Goal: Information Seeking & Learning: Learn about a topic

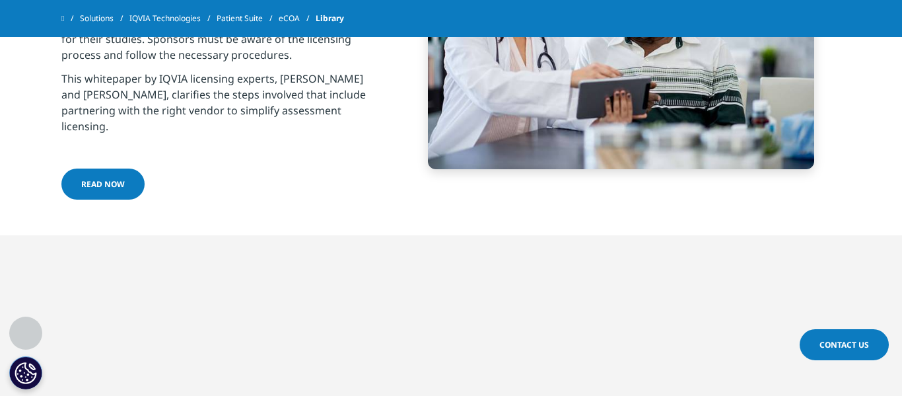
scroll to position [1225, 0]
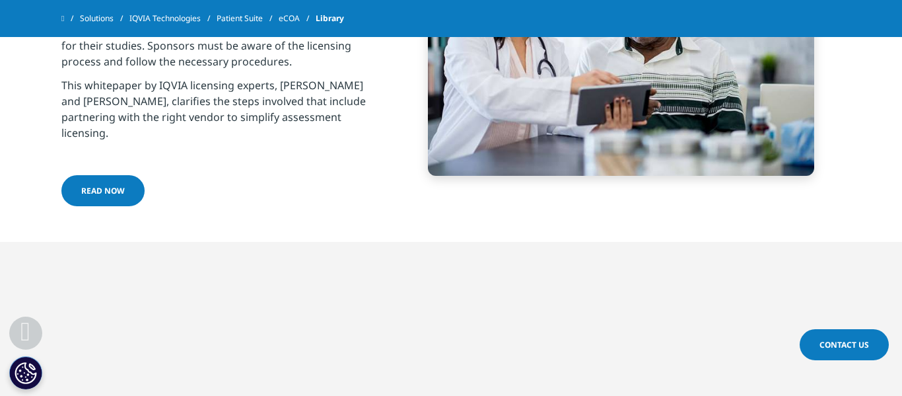
click at [114, 180] on link "read now" at bounding box center [102, 190] width 83 height 31
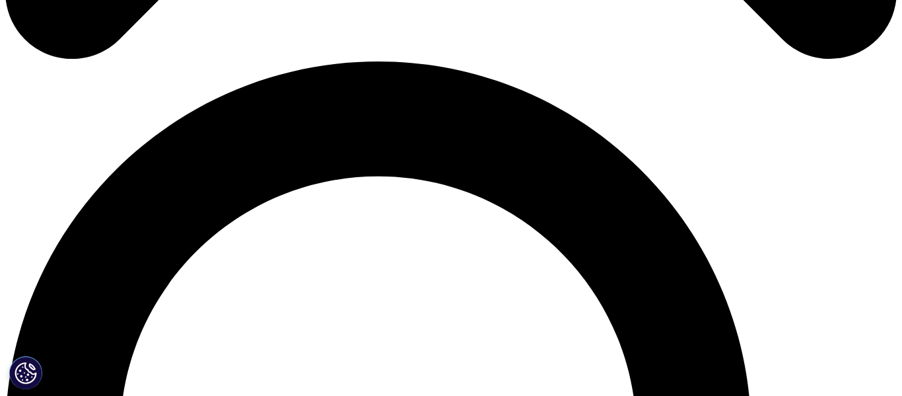
scroll to position [837, 0]
